Goal: Navigation & Orientation: Find specific page/section

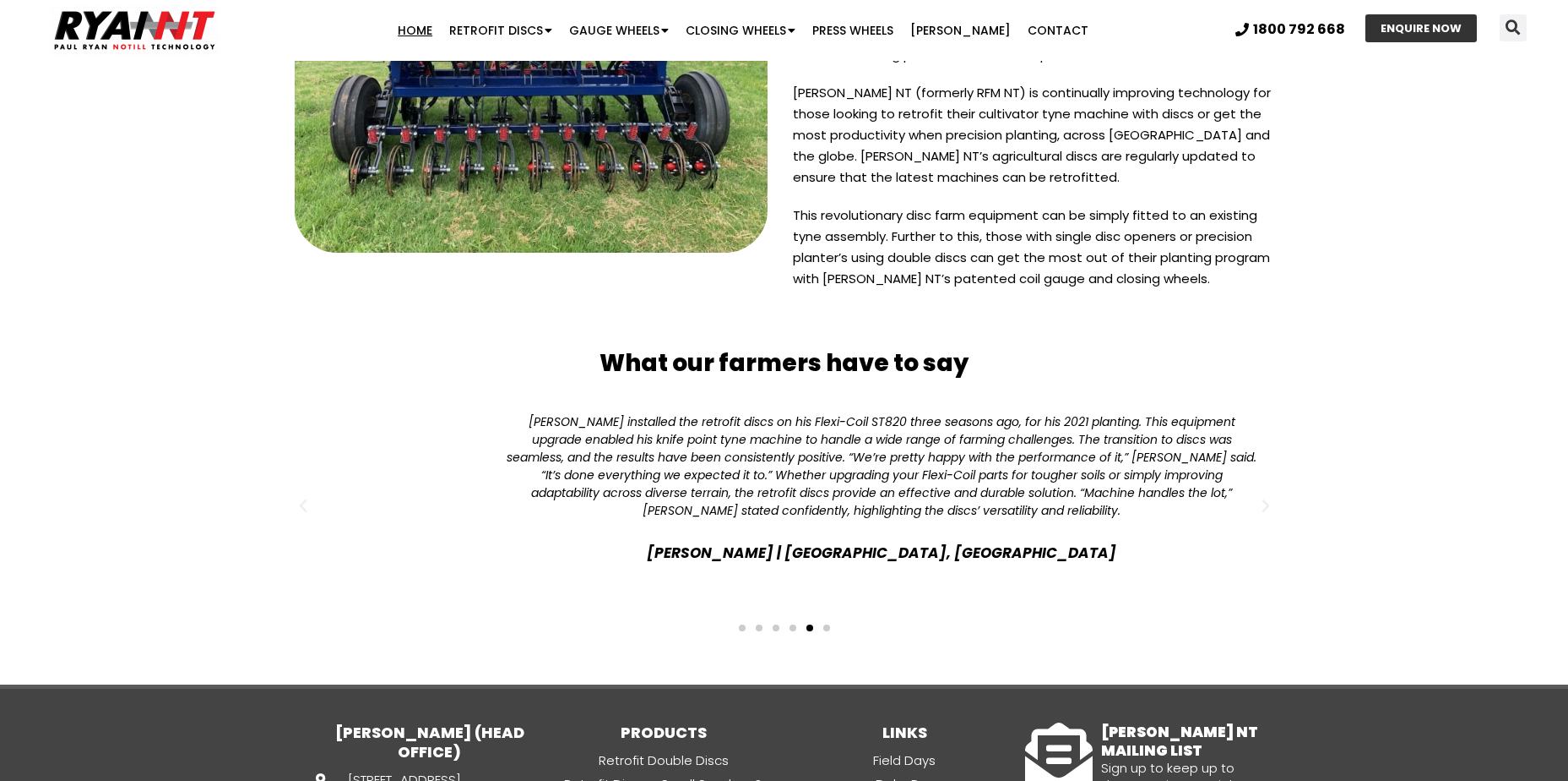
scroll to position [4056, 0]
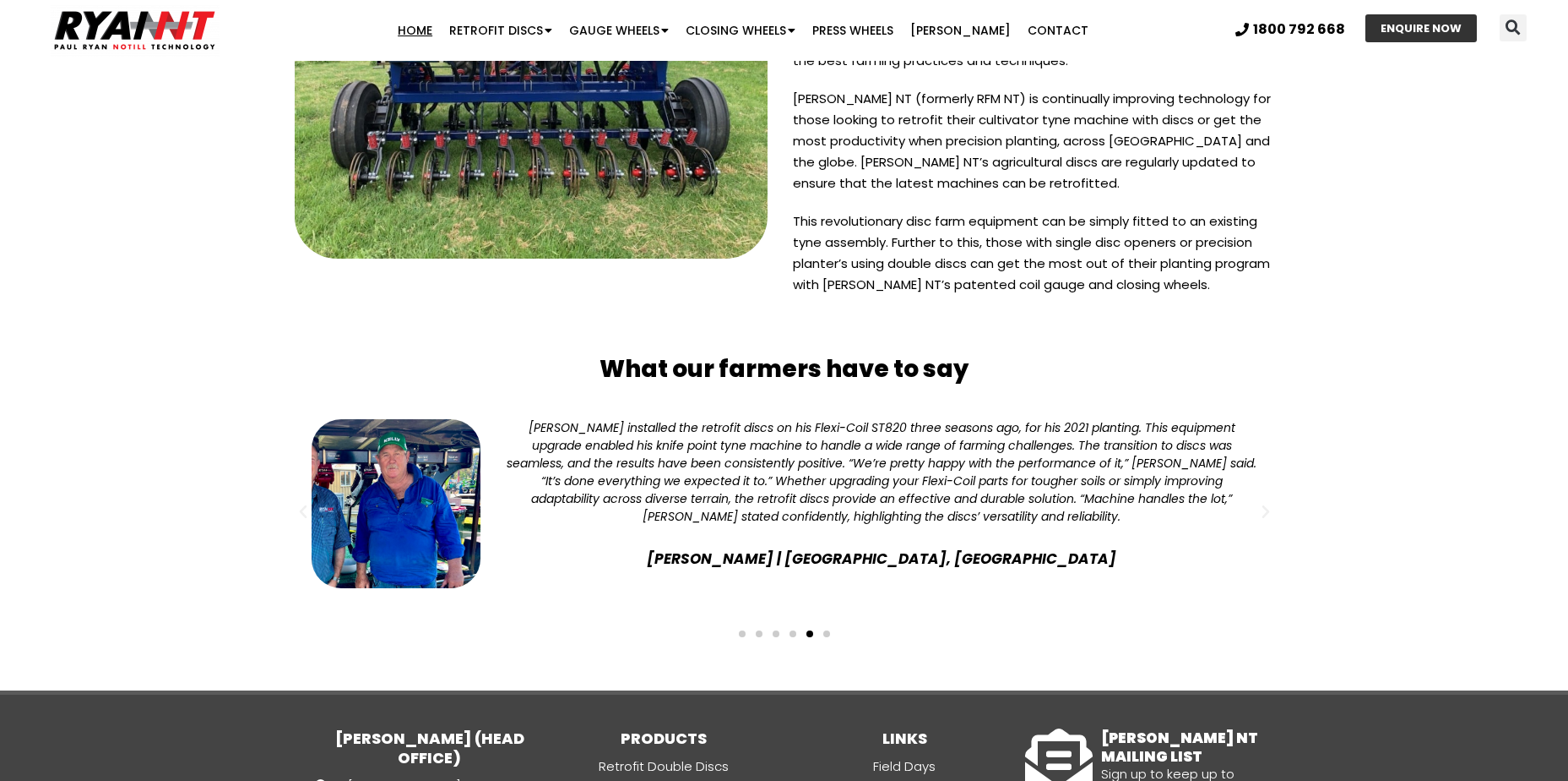
click at [828, 631] on span "Go to slide 6" at bounding box center [826, 634] width 7 height 7
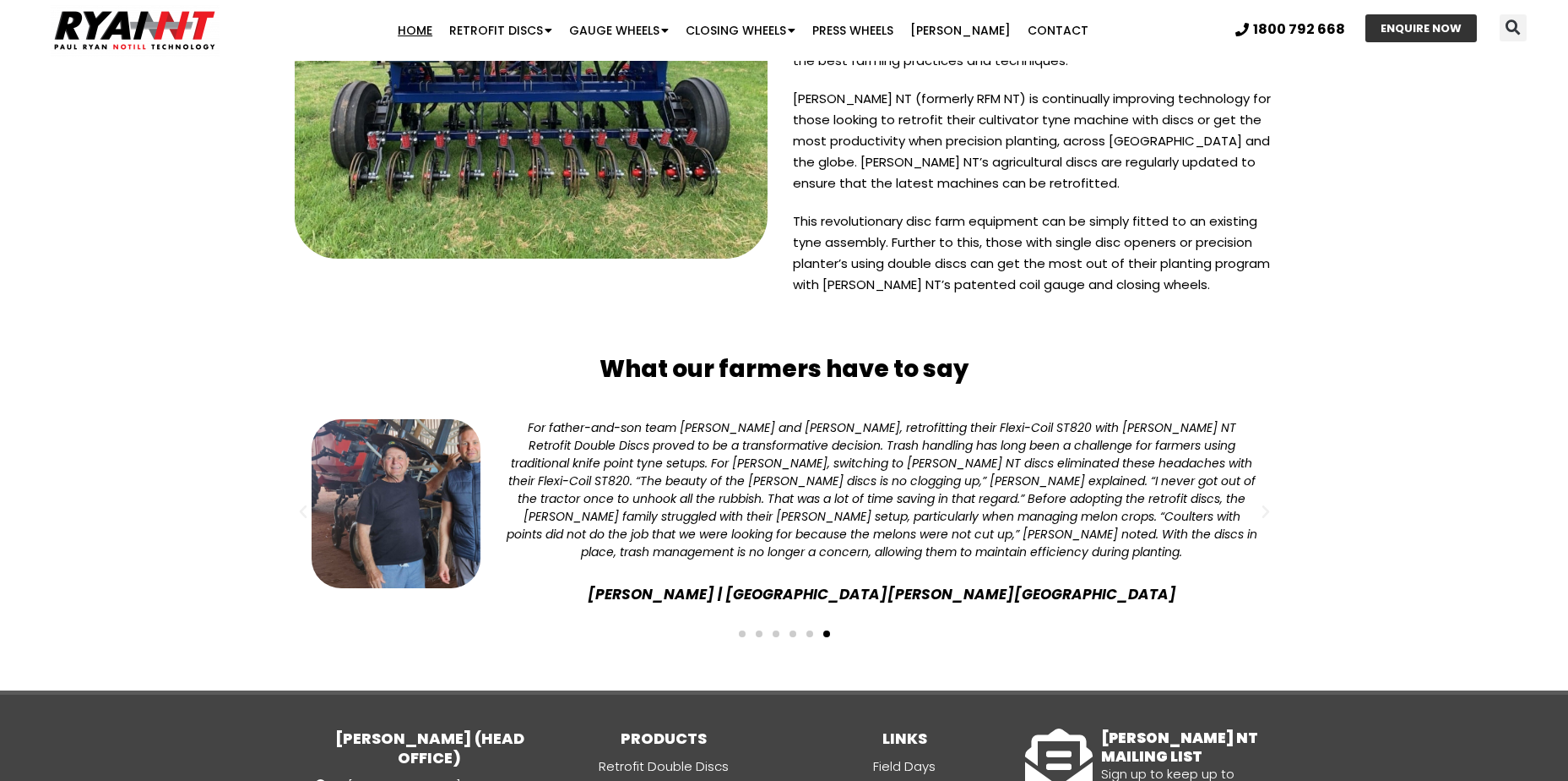
click at [740, 631] on span "Go to slide 1" at bounding box center [742, 634] width 7 height 7
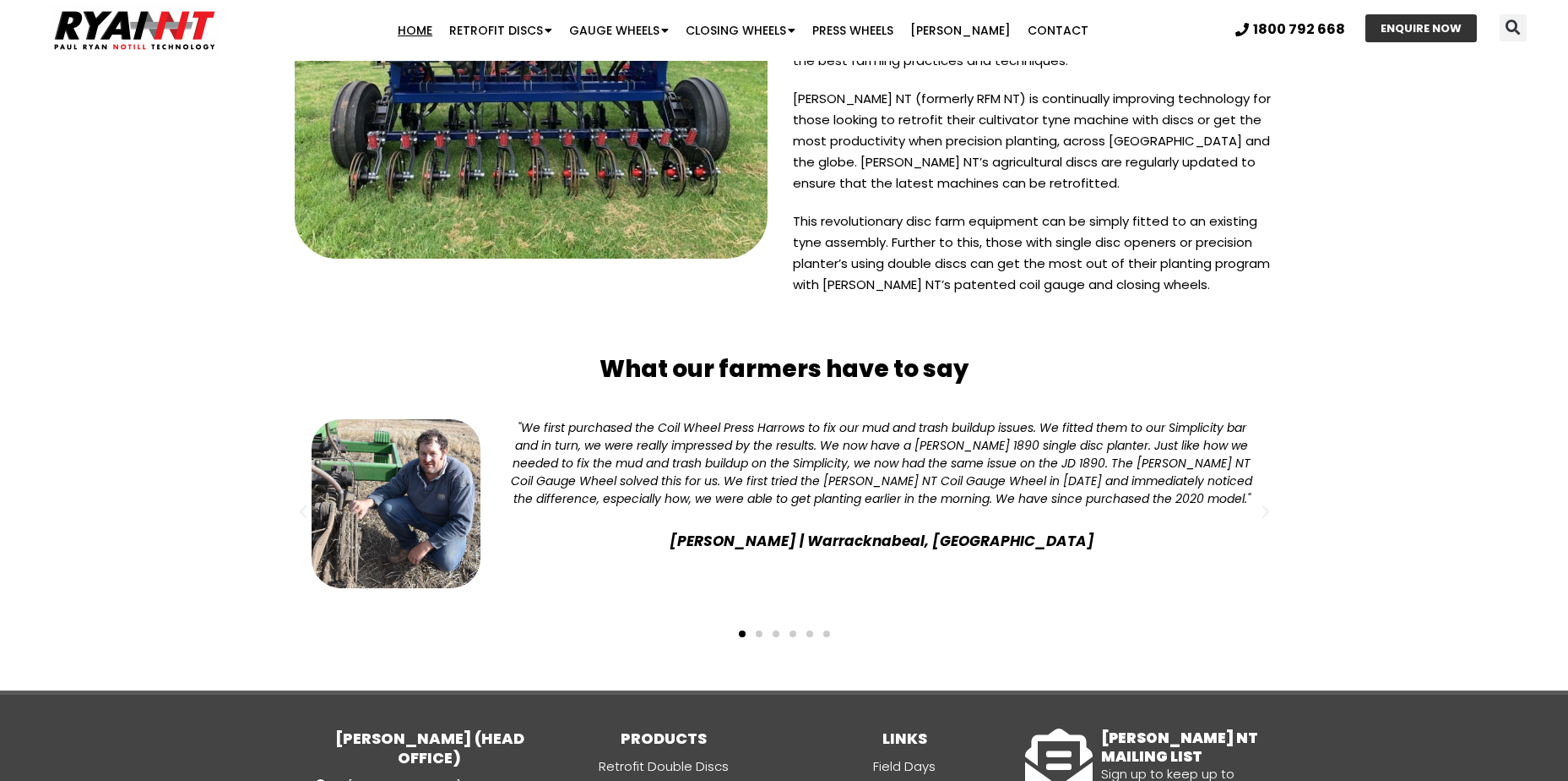
click at [758, 631] on span "Go to slide 2" at bounding box center [759, 634] width 7 height 7
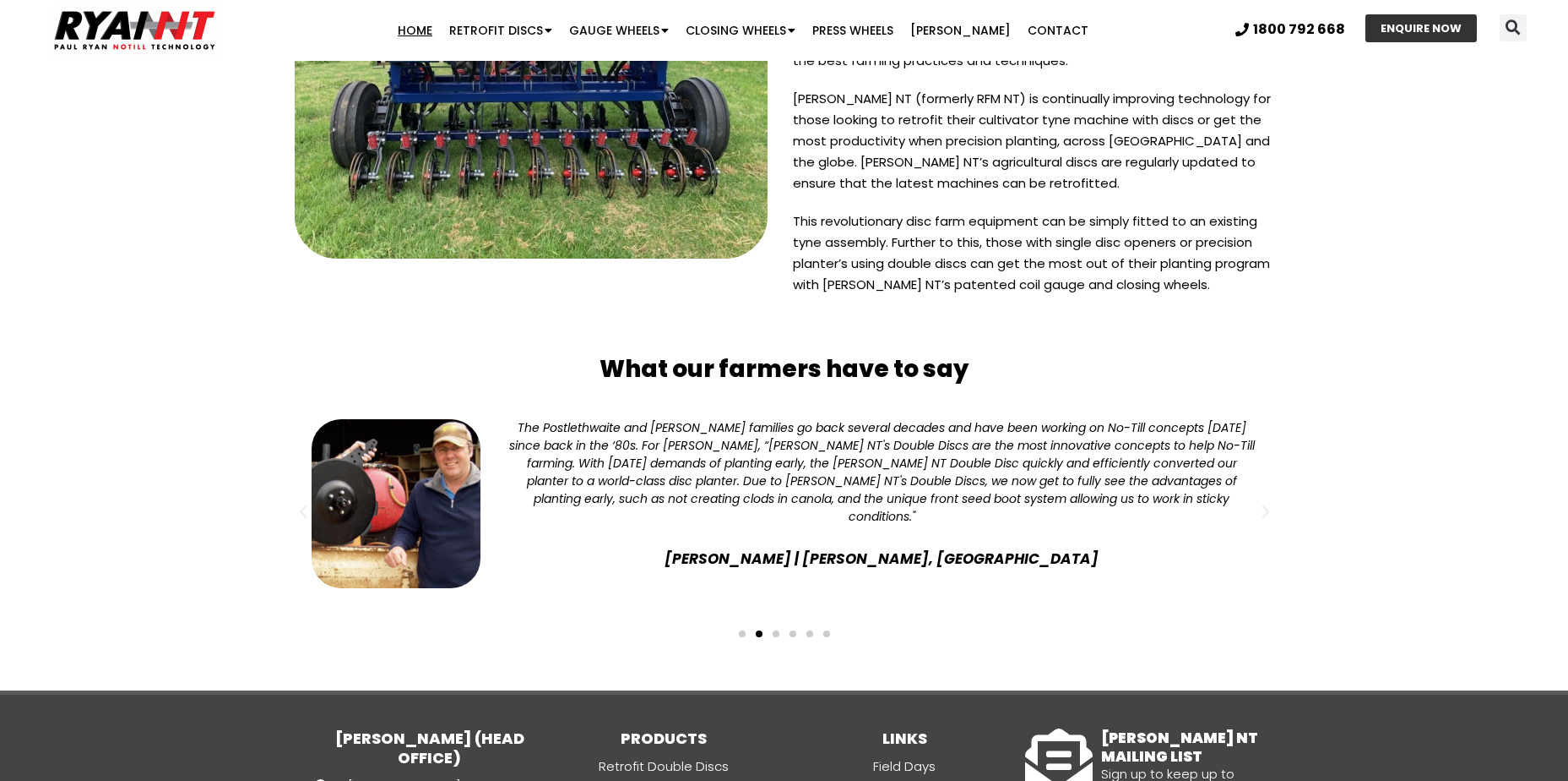
click at [777, 631] on span "Go to slide 3" at bounding box center [776, 634] width 7 height 7
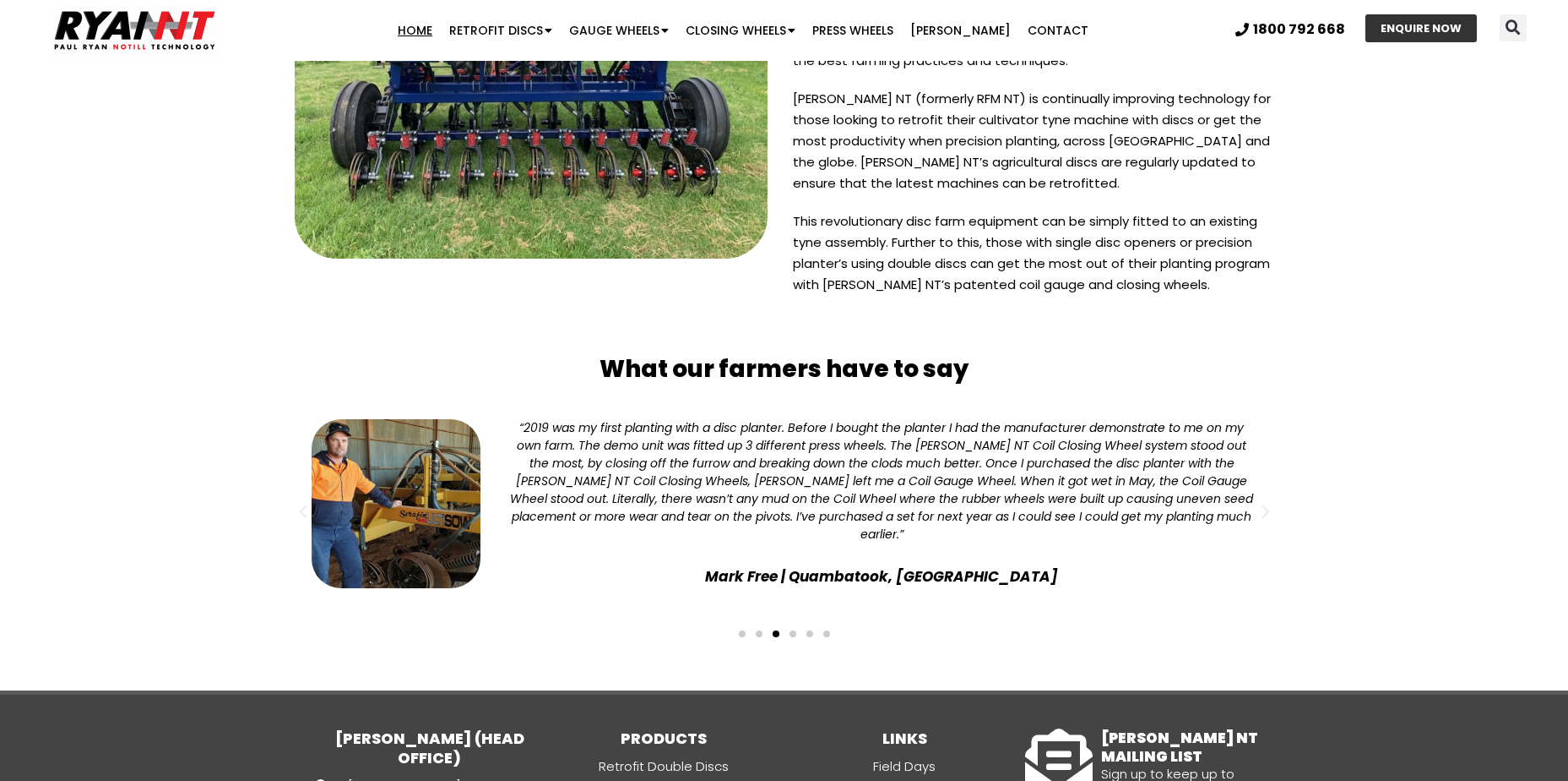
click at [791, 631] on span "Go to slide 4" at bounding box center [792, 634] width 7 height 7
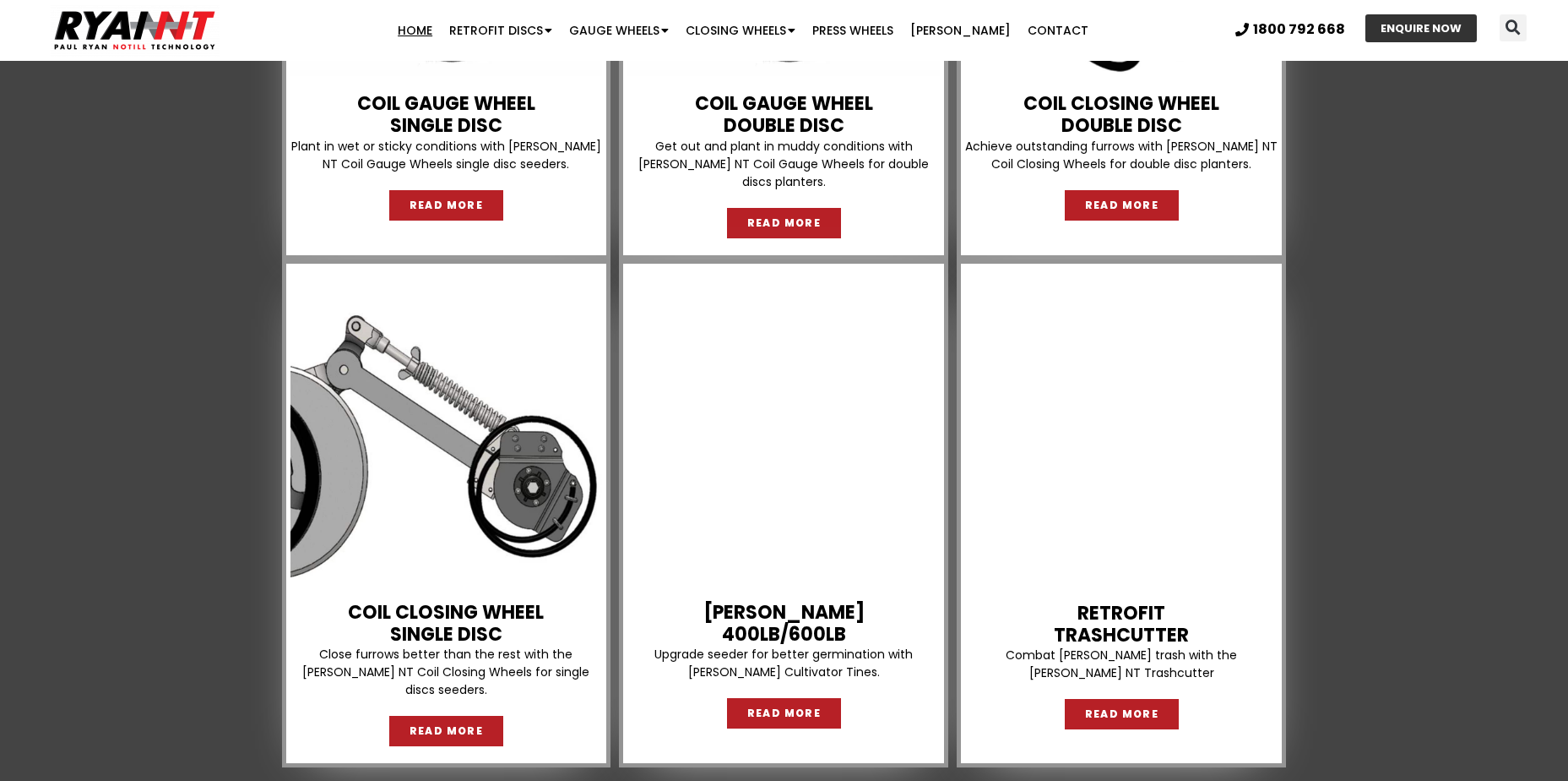
scroll to position [2197, 0]
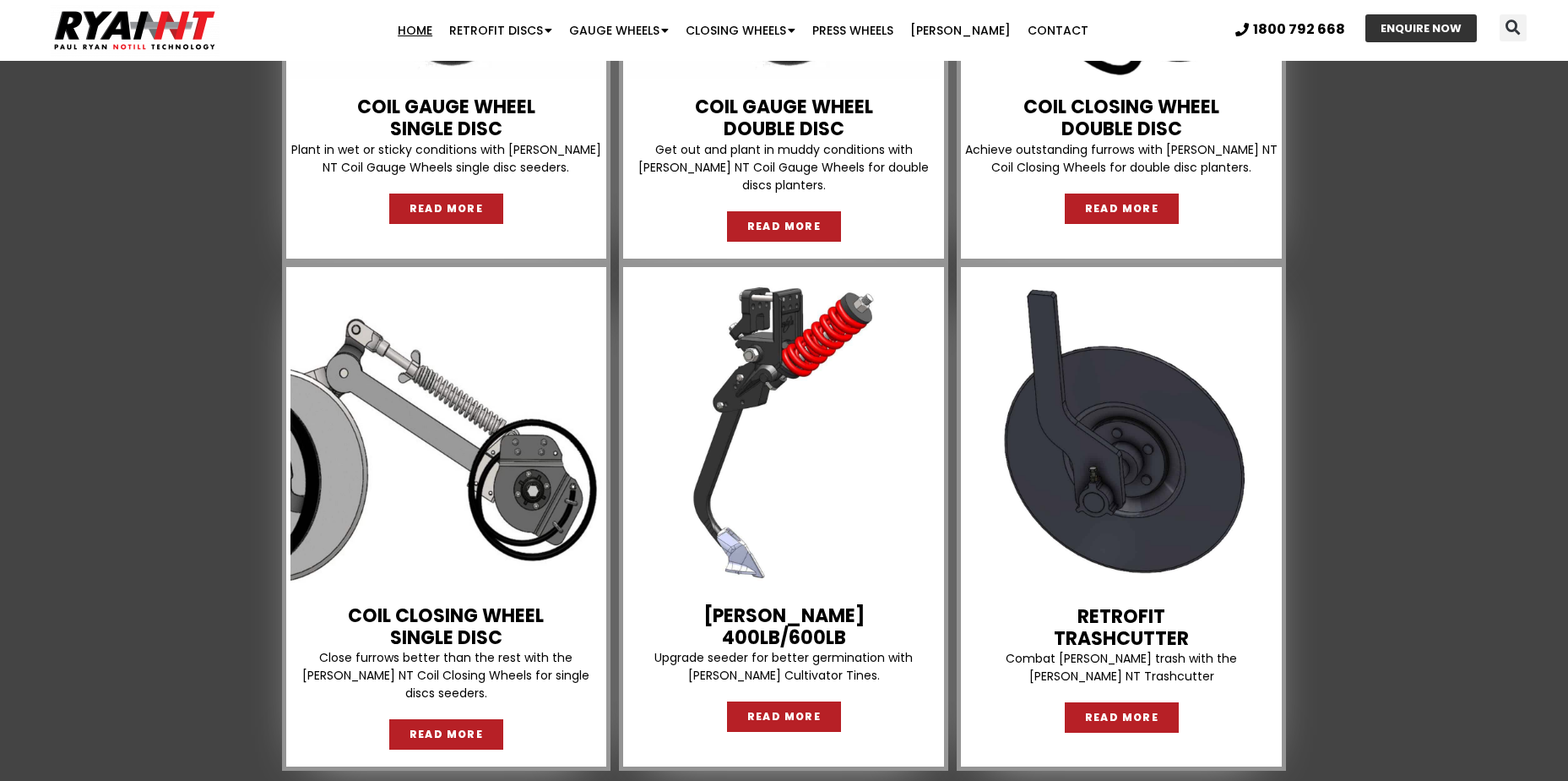
click at [791, 507] on img at bounding box center [784, 432] width 312 height 312
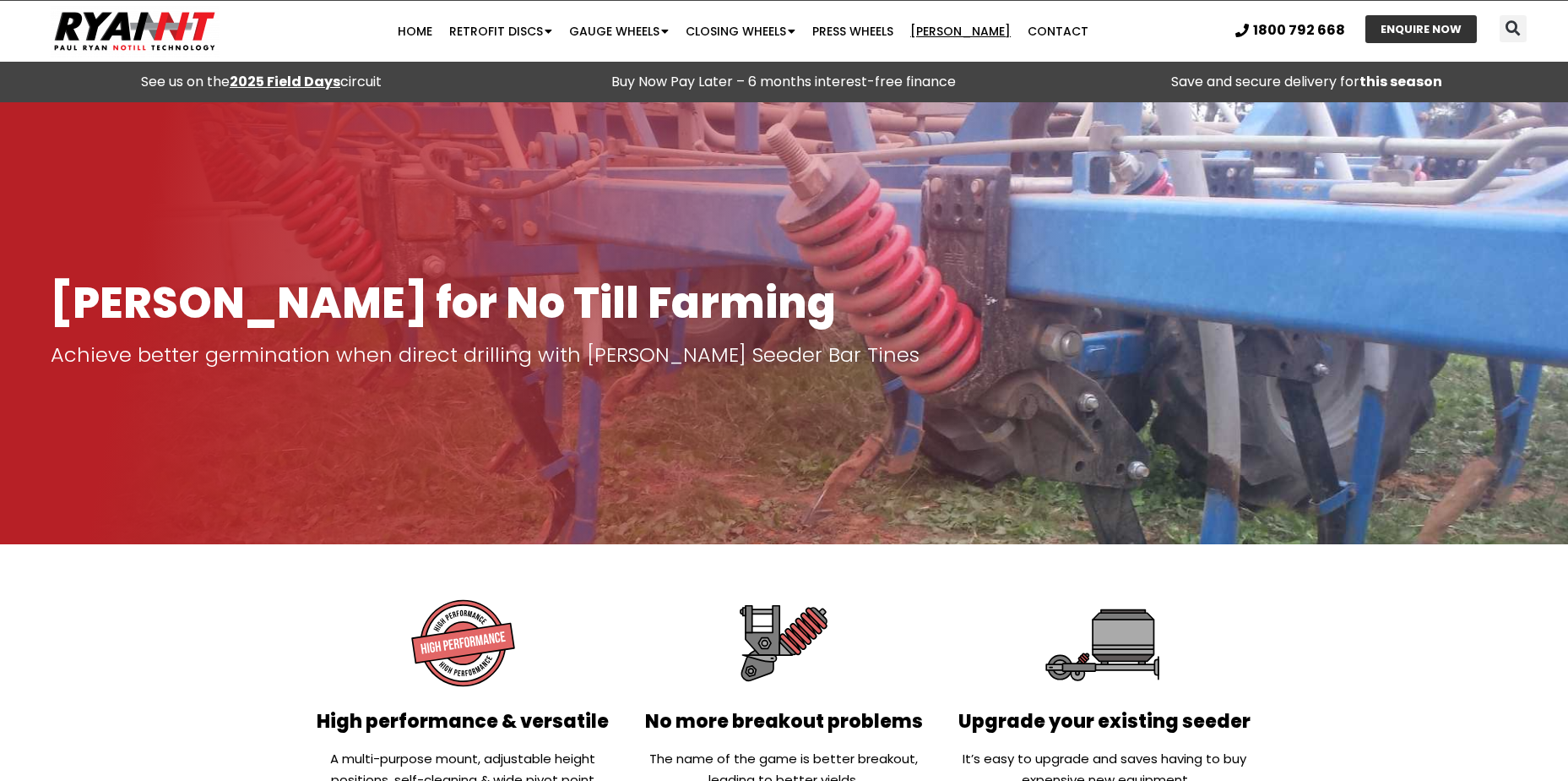
click at [128, 32] on img at bounding box center [135, 31] width 169 height 52
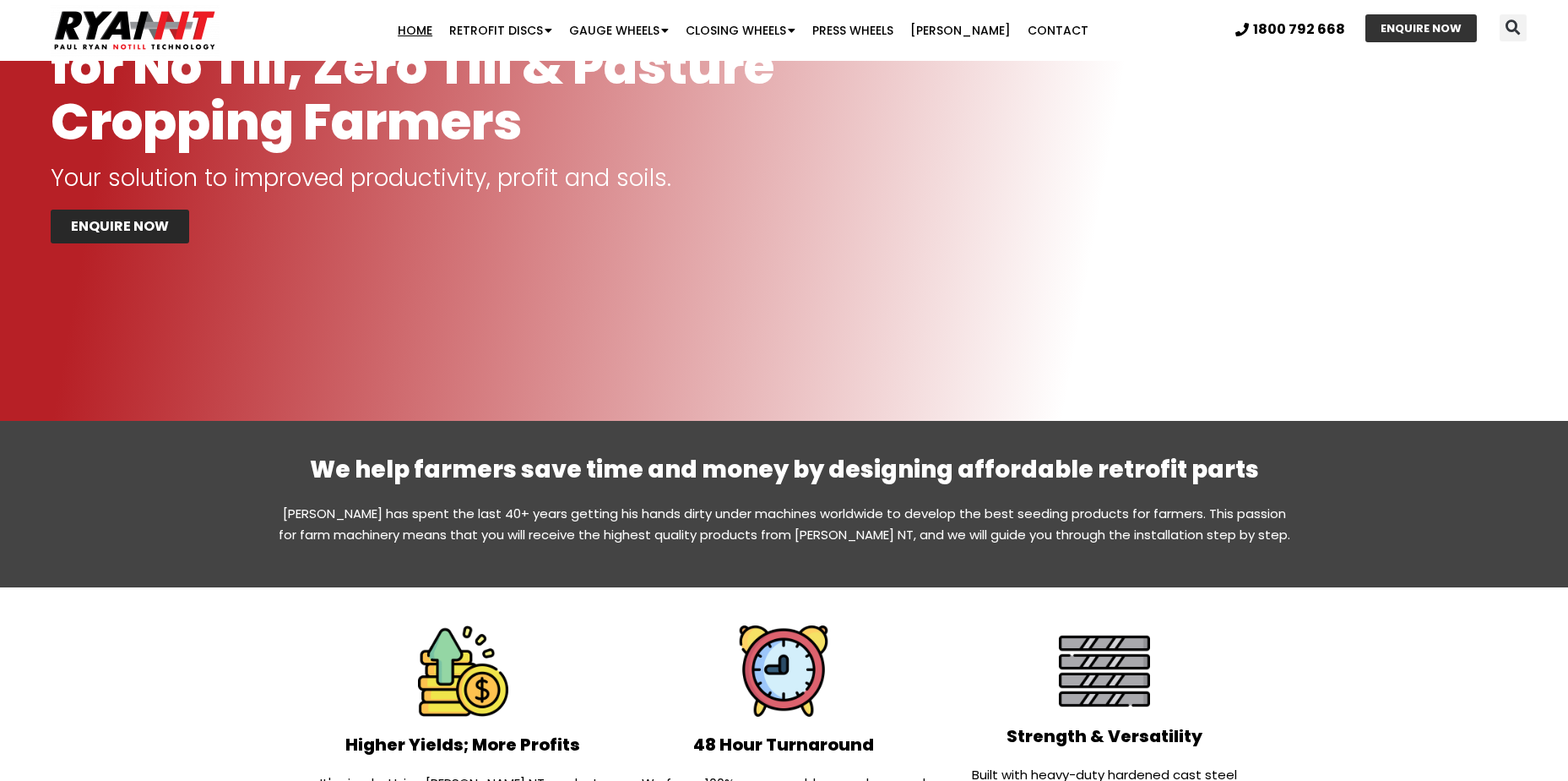
scroll to position [253, 0]
